Goal: Information Seeking & Learning: Check status

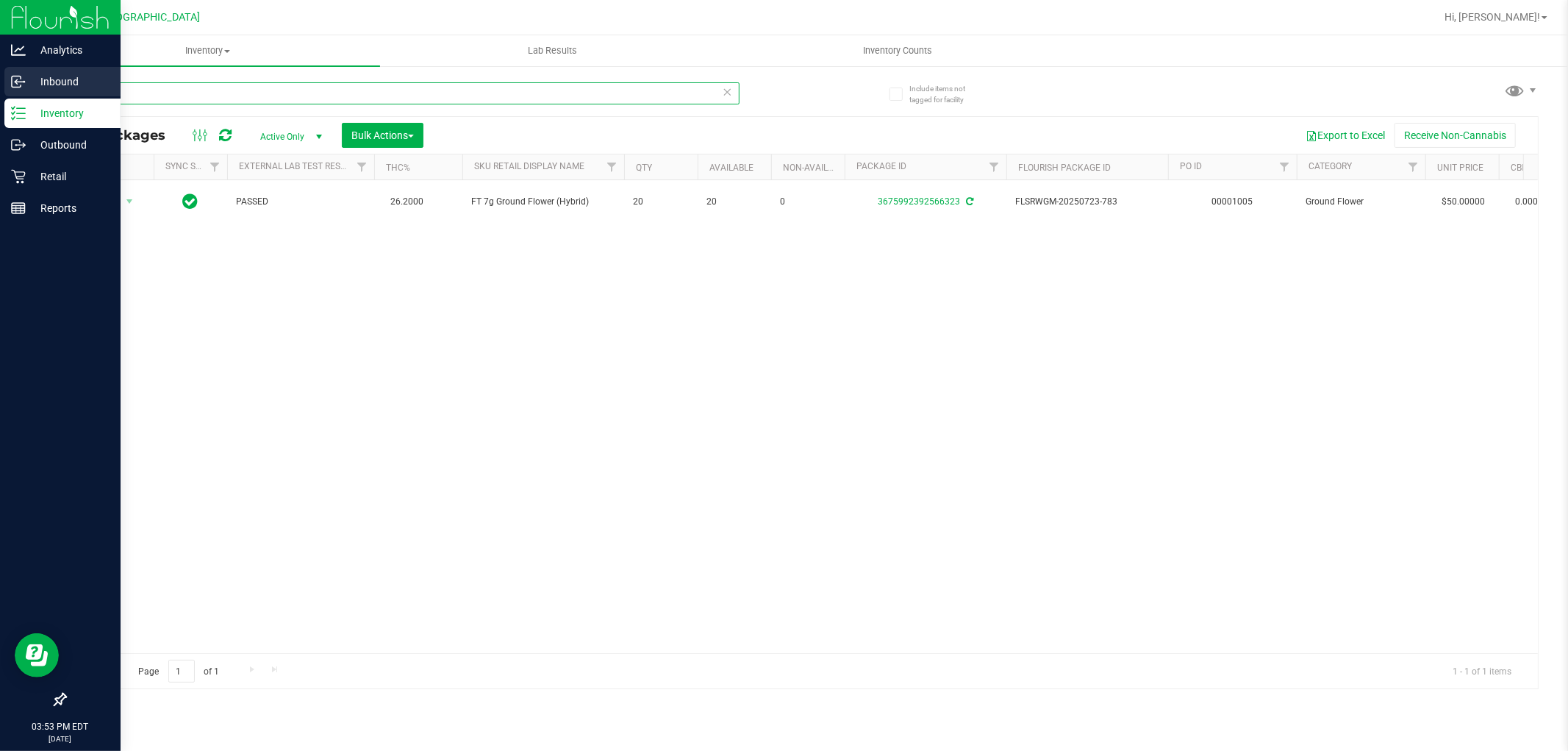
drag, startPoint x: 154, startPoint y: 96, endPoint x: 9, endPoint y: 75, distance: 146.5
click at [0, 93] on div "Analytics Inbound Inventory Outbound Retail Reports 03:53 PM EDT [DATE] 08/19 […" at bounding box center [784, 376] width 1568 height 751
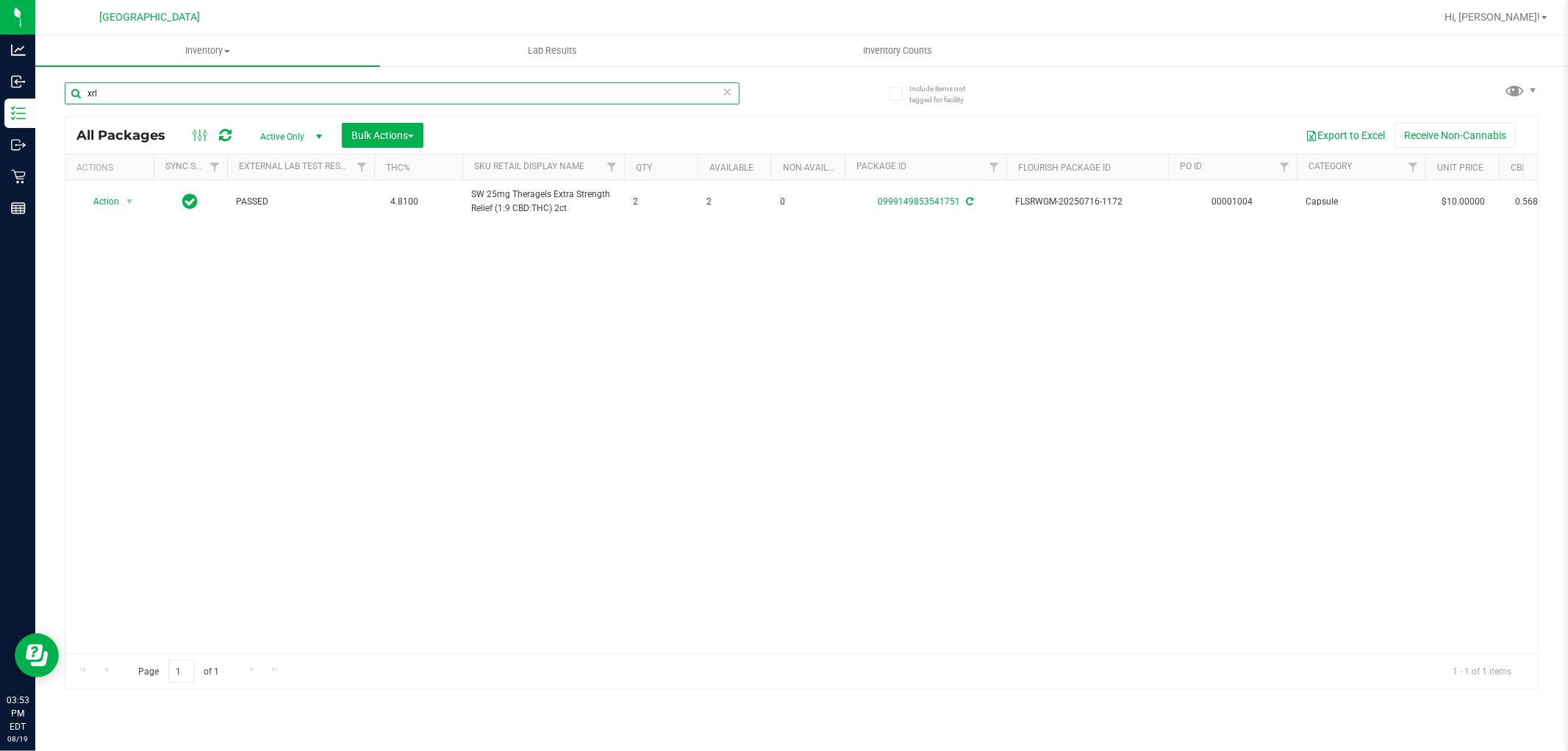
click at [219, 99] on input "xrl" at bounding box center [402, 93] width 675 height 22
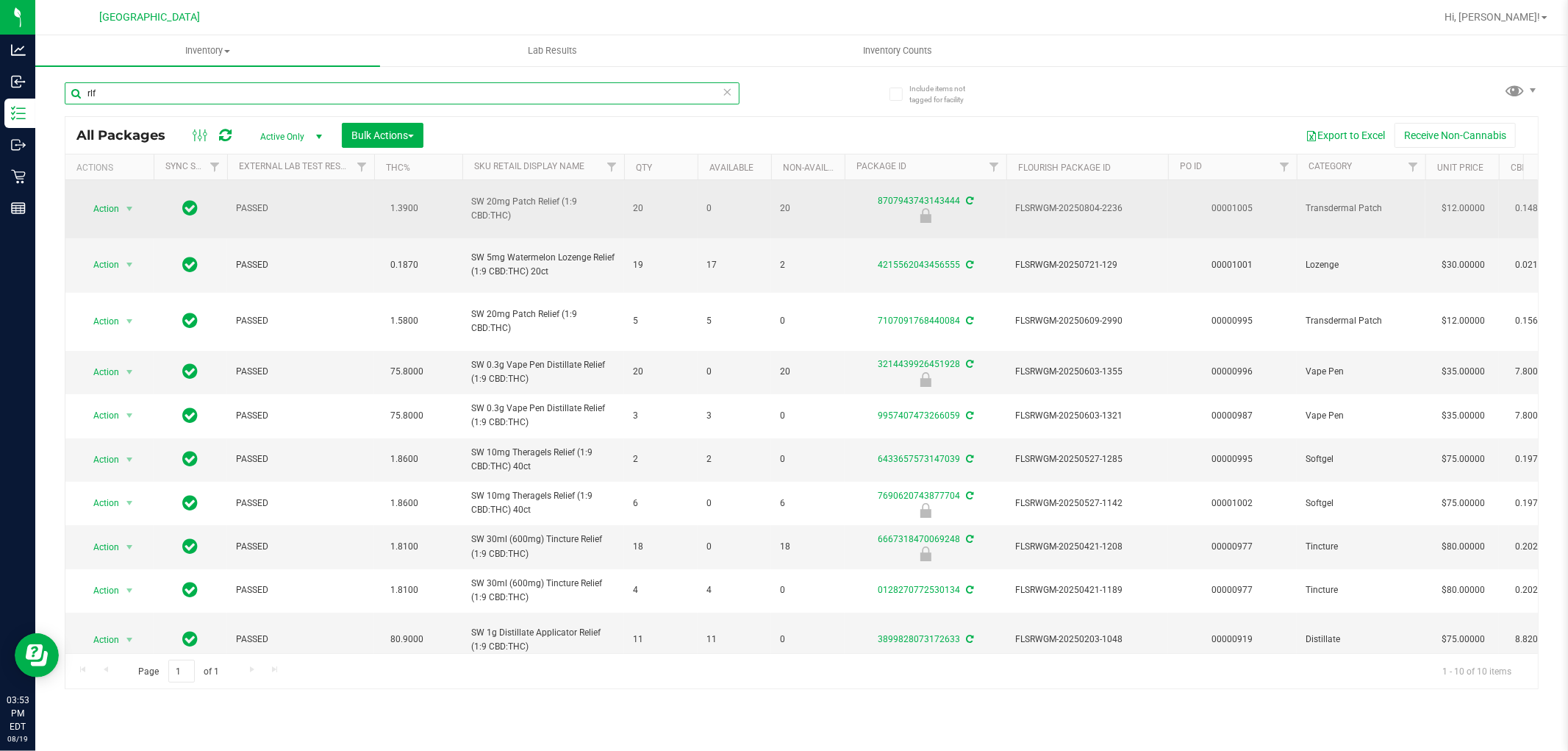
type input "rlf"
click at [538, 196] on span "SW 20mg Patch Relief (1:9 CBD:THC)" at bounding box center [543, 208] width 144 height 28
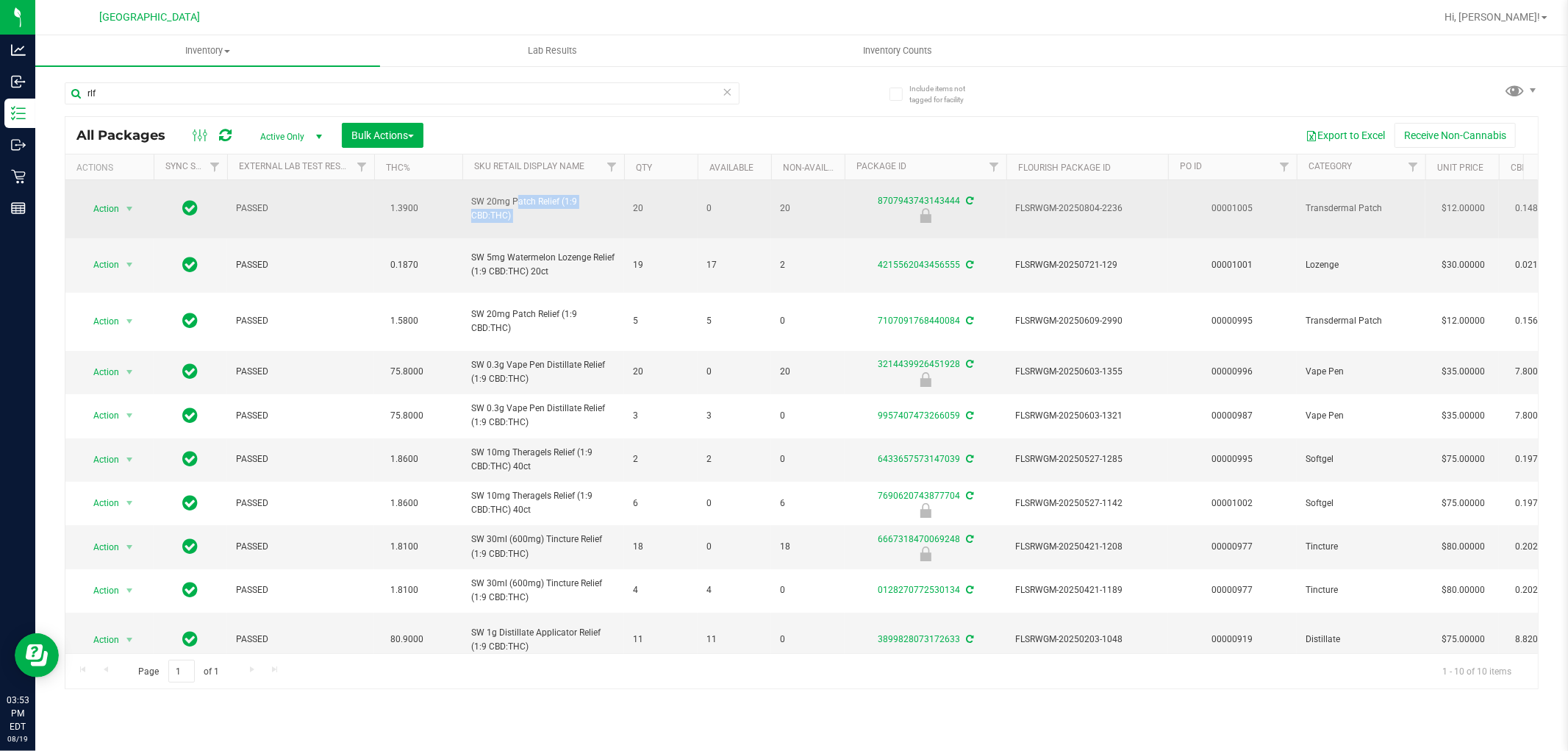
click at [538, 196] on span "SW 20mg Patch Relief (1:9 CBD:THC)" at bounding box center [543, 208] width 144 height 28
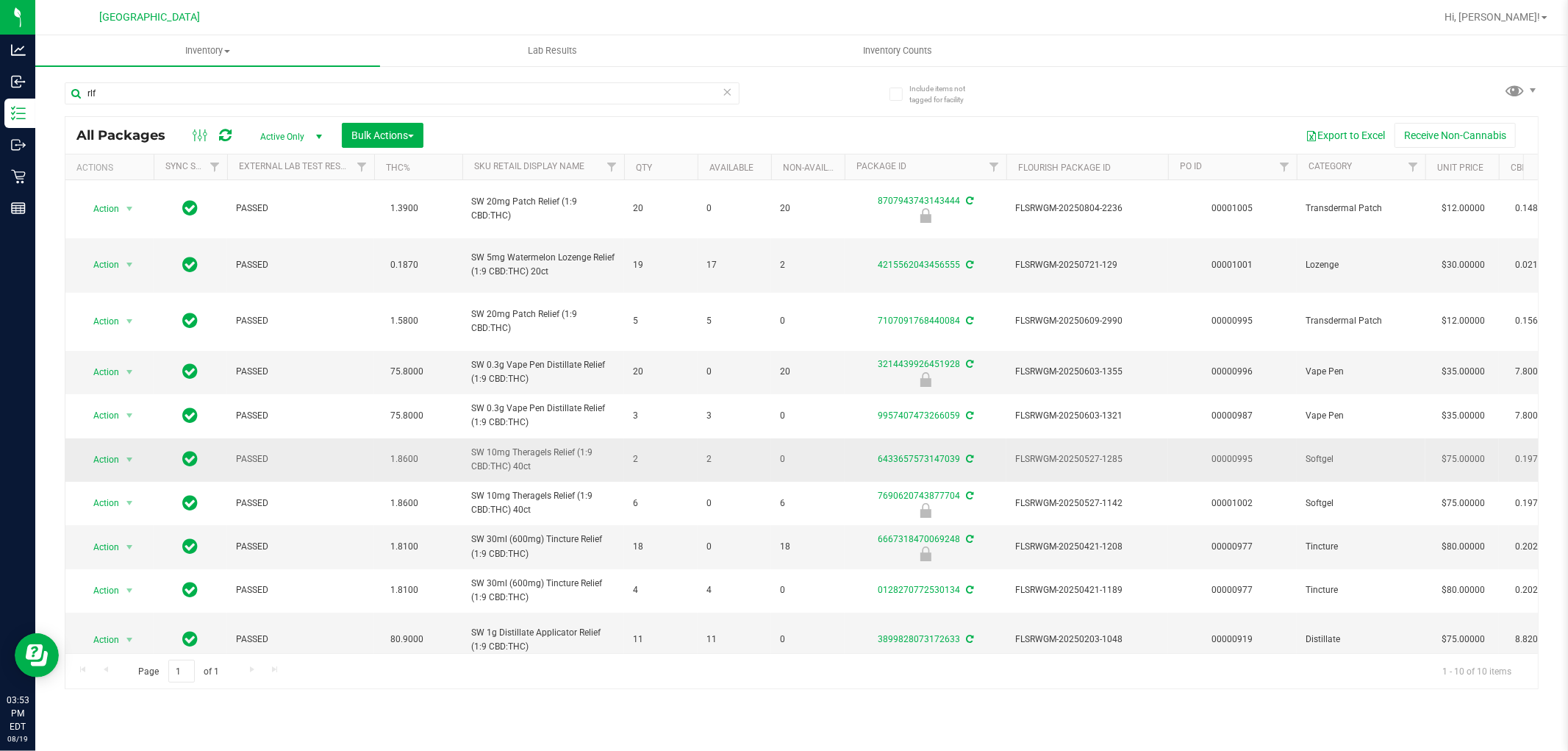
click at [554, 445] on span "SW 10mg Theragels Relief (1:9 CBD:THC) 40ct" at bounding box center [543, 459] width 144 height 28
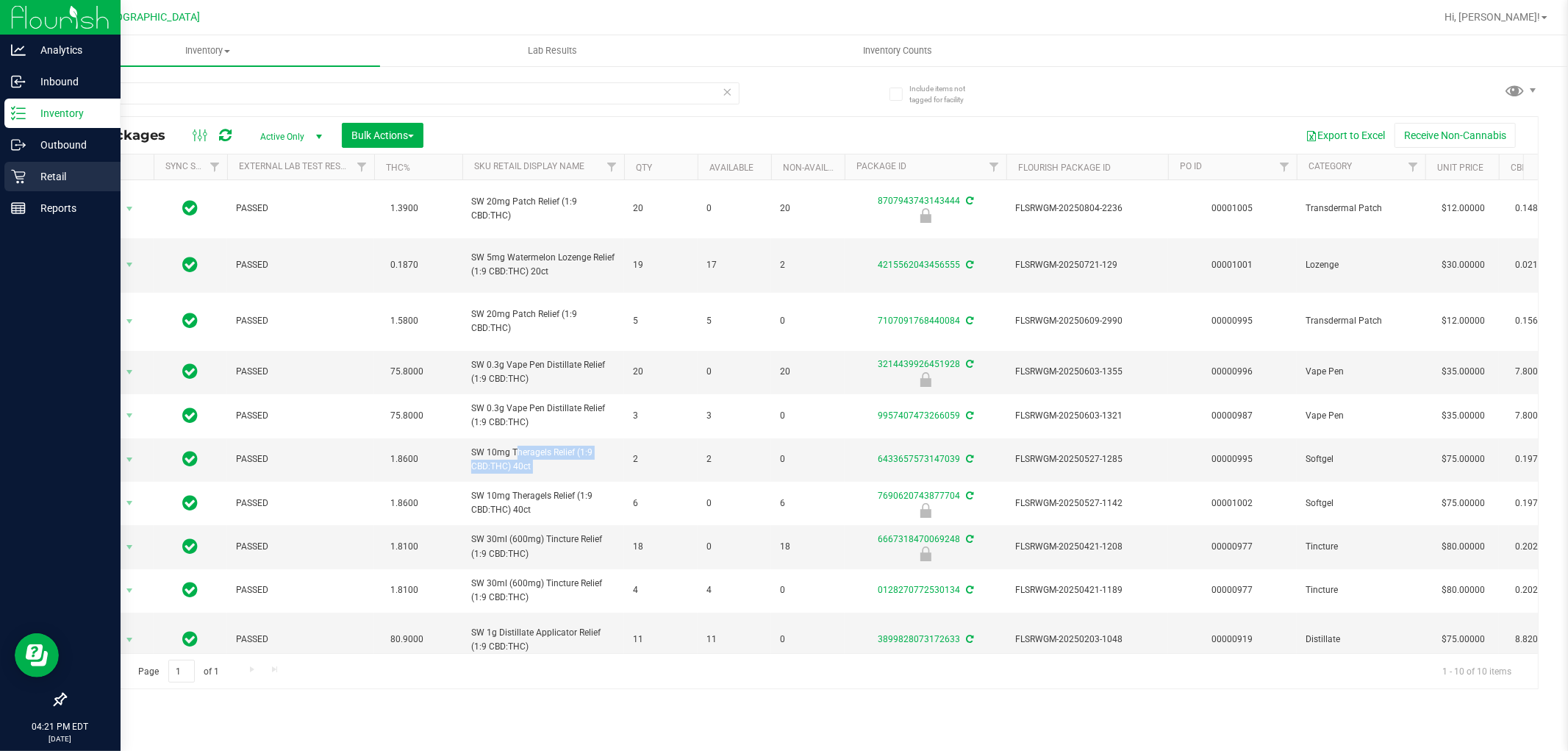
click at [23, 169] on icon at bounding box center [19, 177] width 15 height 15
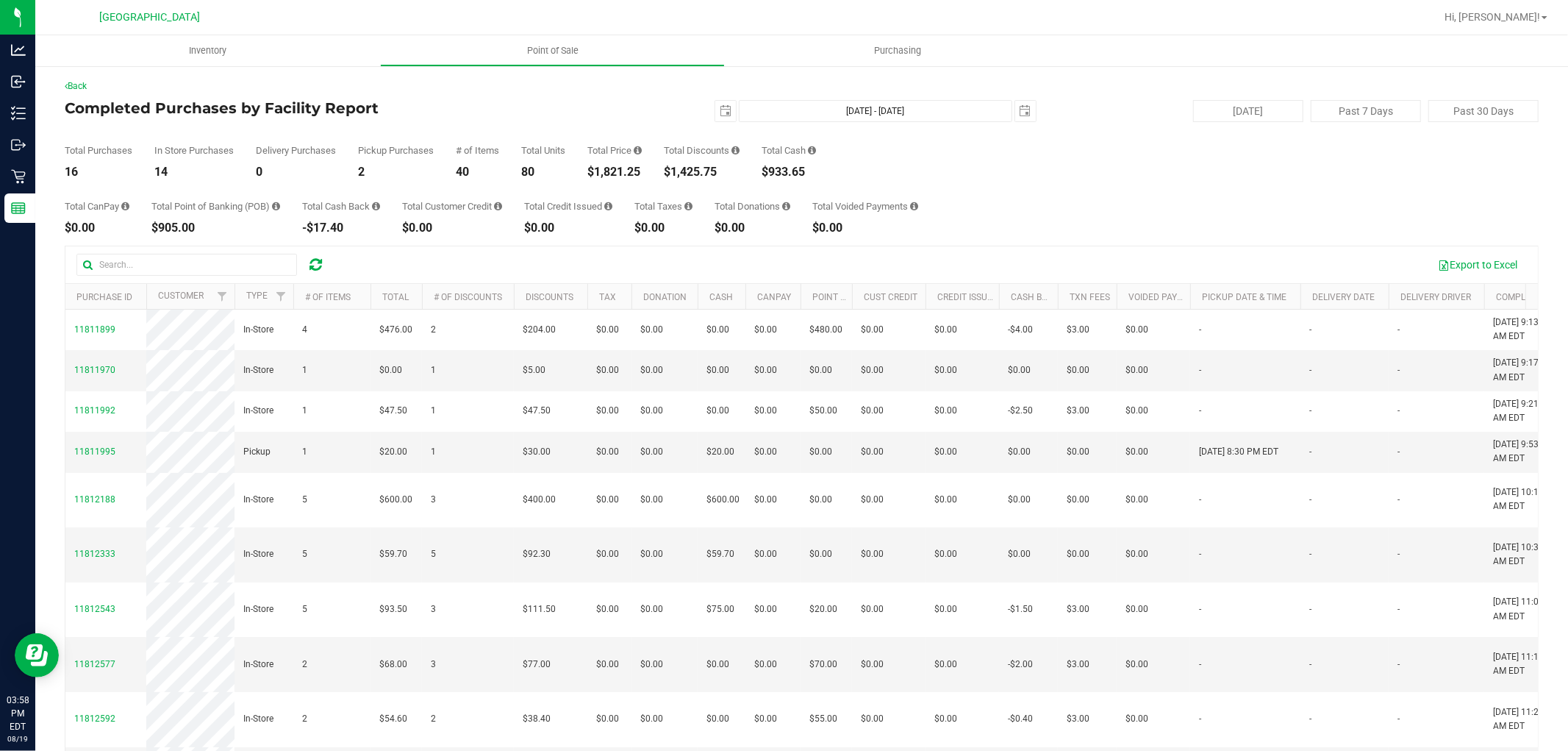
click at [309, 260] on icon at bounding box center [315, 265] width 13 height 15
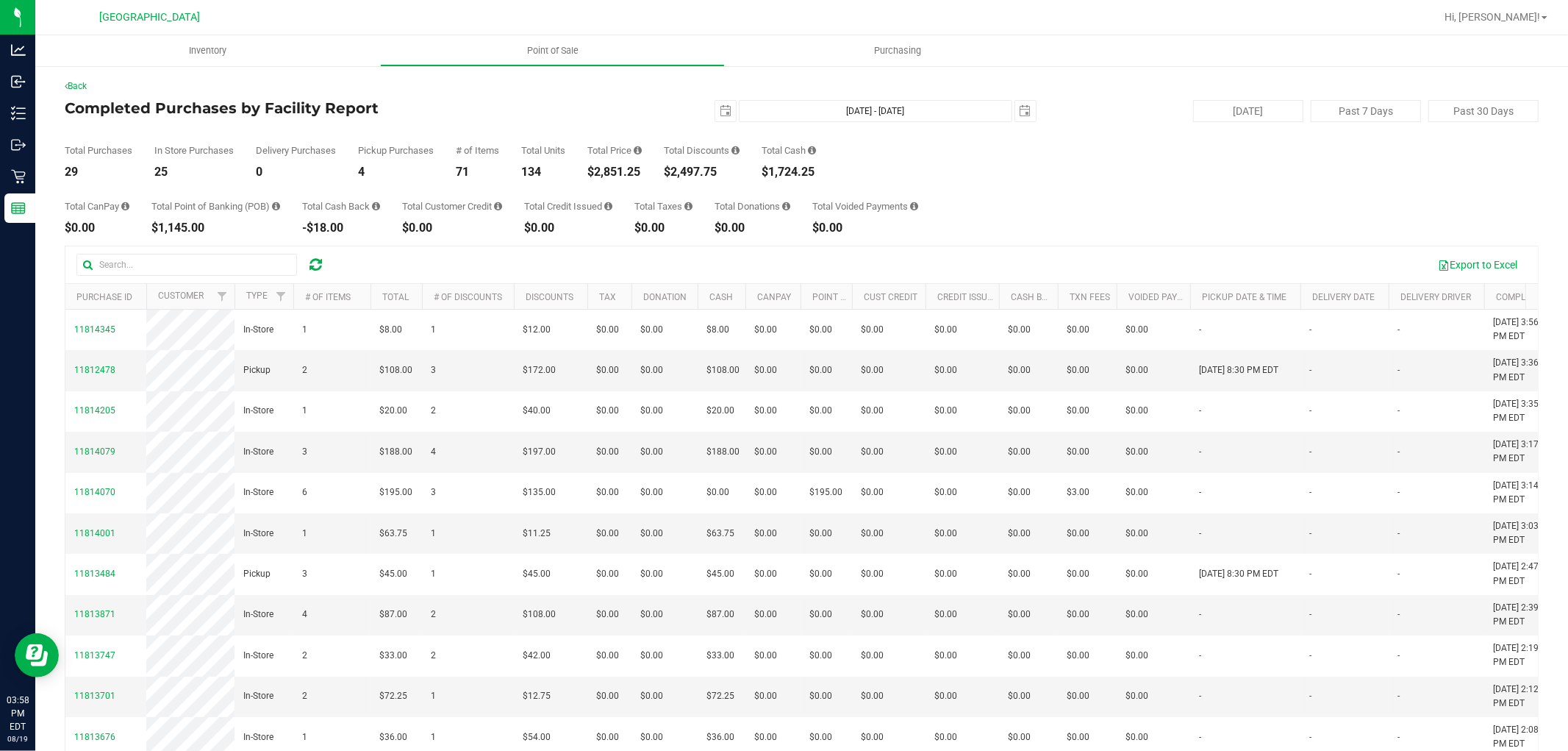
click at [615, 170] on div "$2,851.25" at bounding box center [614, 172] width 54 height 12
copy div "2,851.25"
